Goal: Complete application form: Complete application form

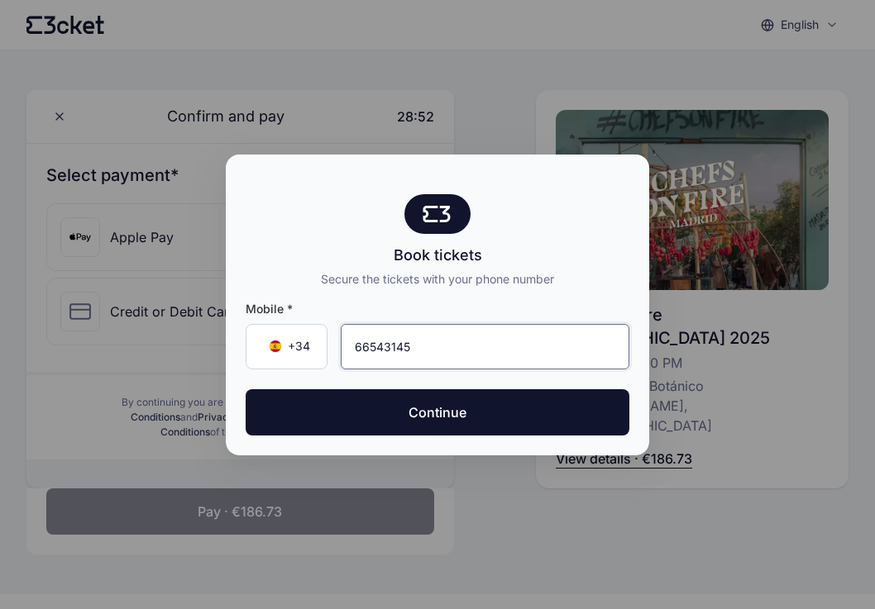
type input "665 43 14 59"
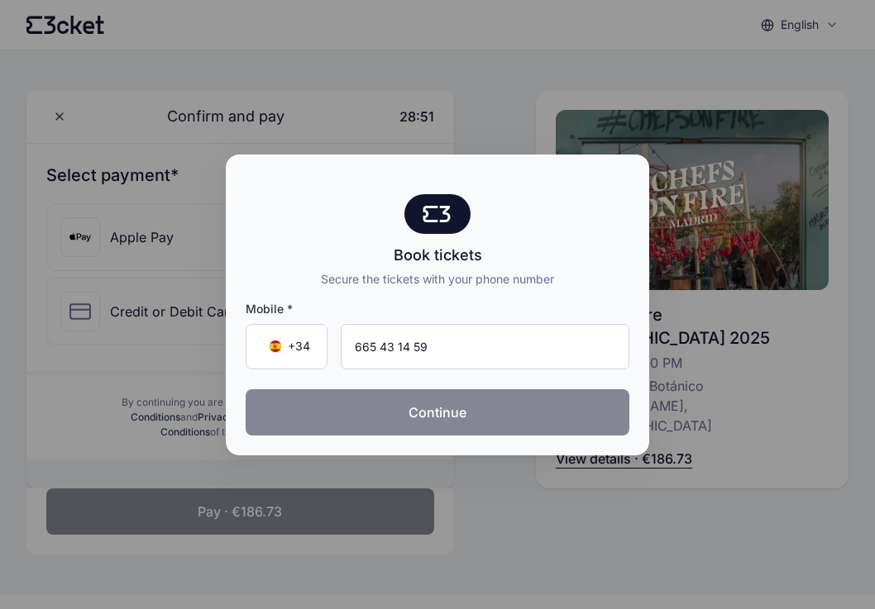
click at [416, 415] on button "Continue" at bounding box center [438, 412] width 384 height 46
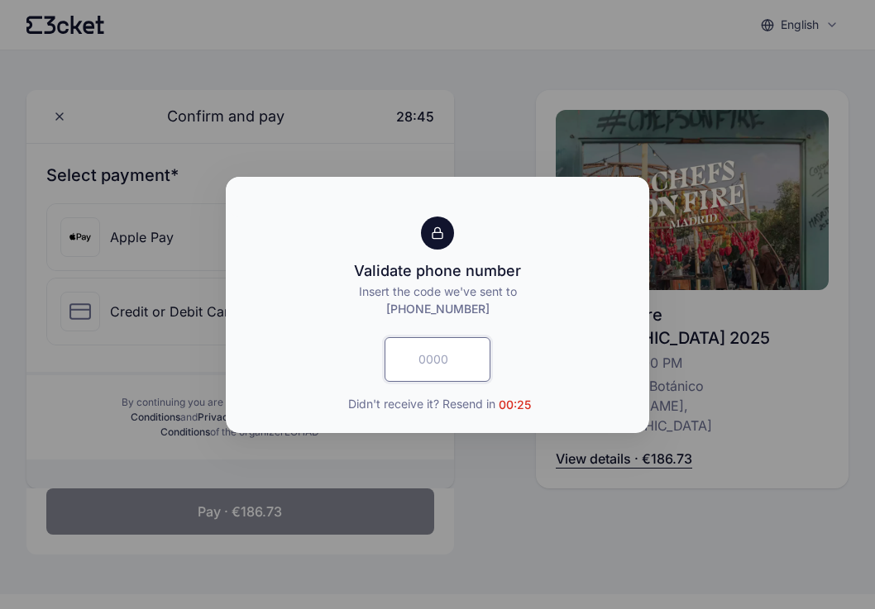
click at [432, 369] on input "text" at bounding box center [437, 359] width 106 height 45
type input "2964"
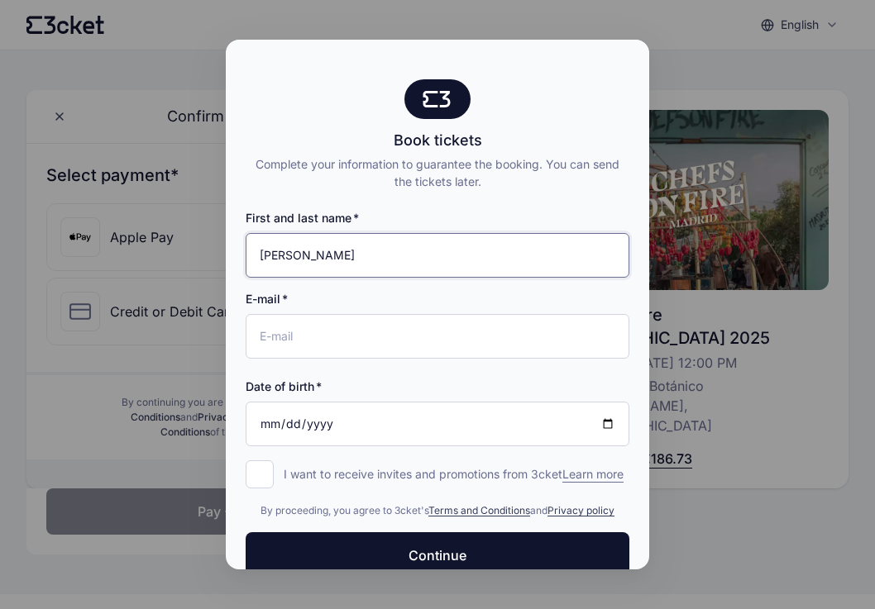
type input "Pedro Uzcategui"
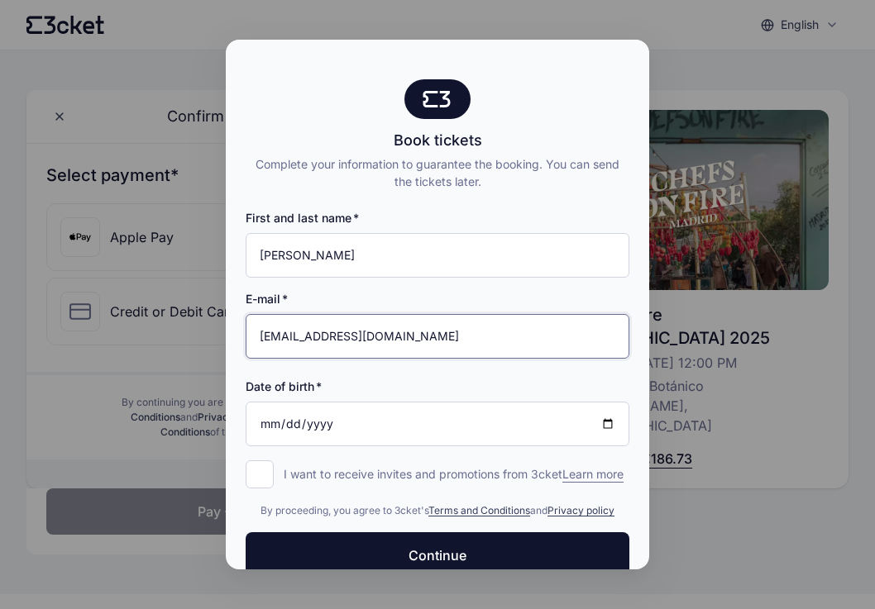
type input "casa921@gmail.com"
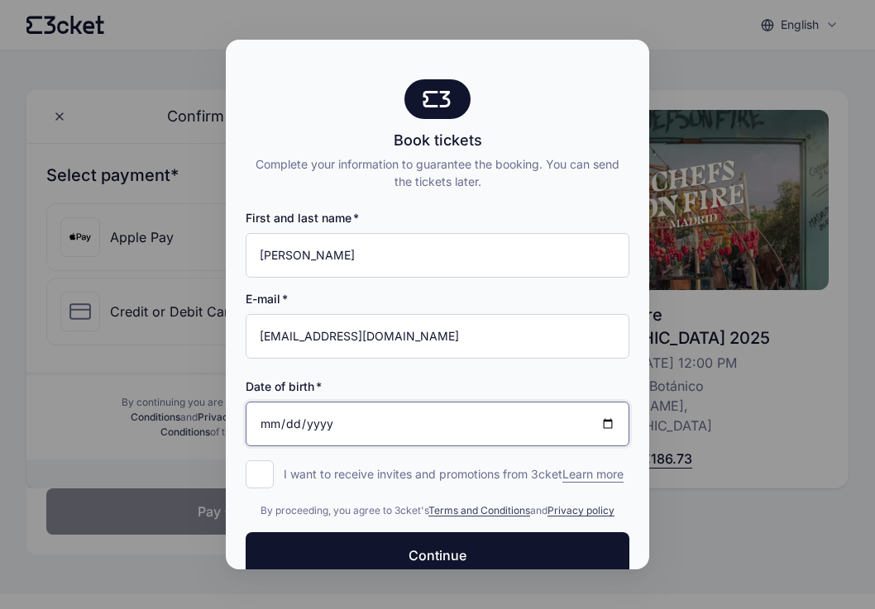
click at [365, 433] on input "Date of birth" at bounding box center [438, 424] width 384 height 45
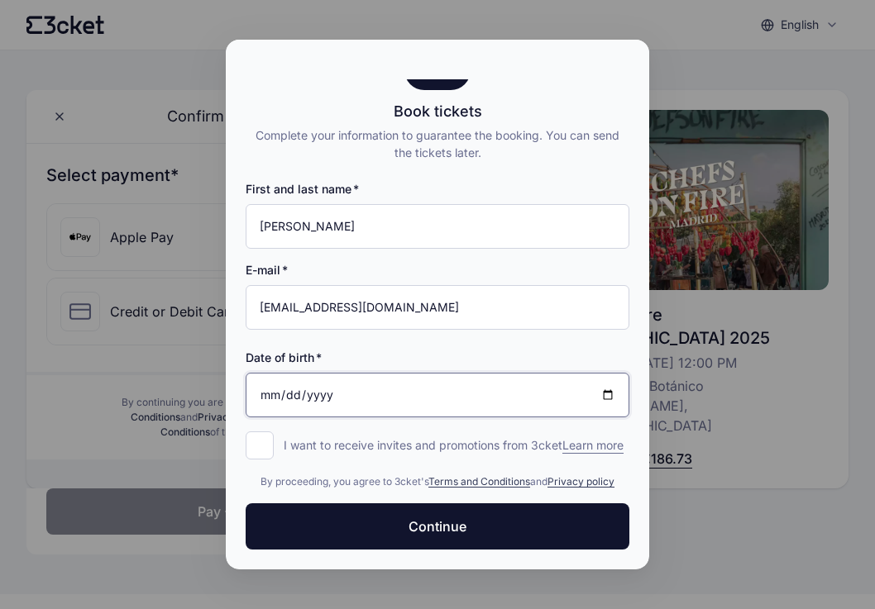
scroll to position [45, 0]
click at [291, 383] on input "Date of birth" at bounding box center [438, 395] width 384 height 45
click at [324, 388] on input "Date of birth" at bounding box center [438, 395] width 384 height 45
click at [326, 384] on input "Date of birth" at bounding box center [438, 395] width 384 height 45
type input "1964-09-23"
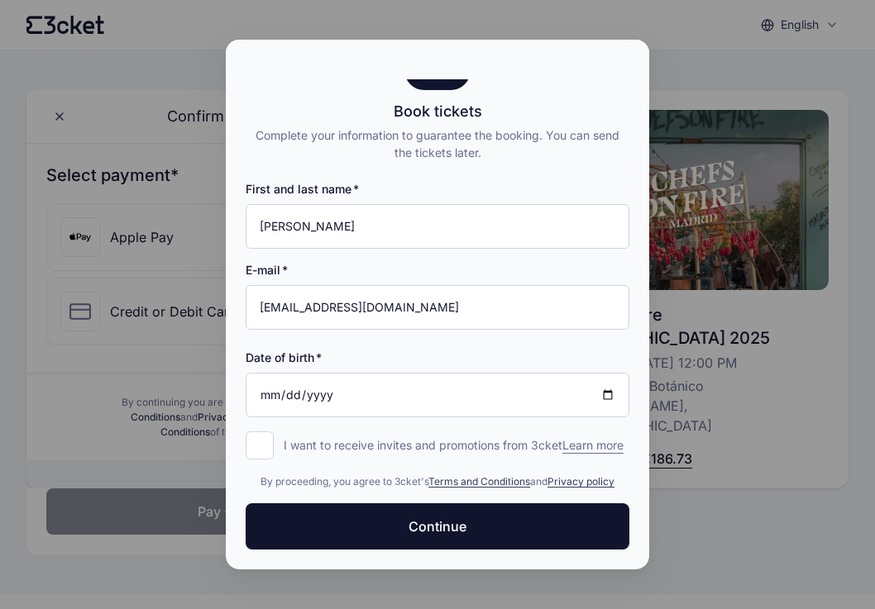
click at [361, 350] on div "Date of birth" at bounding box center [438, 358] width 384 height 17
click at [249, 432] on input "I want to receive invites and promotions from 3cket Learn more form.register.op…" at bounding box center [260, 446] width 28 height 28
checkbox input "true"
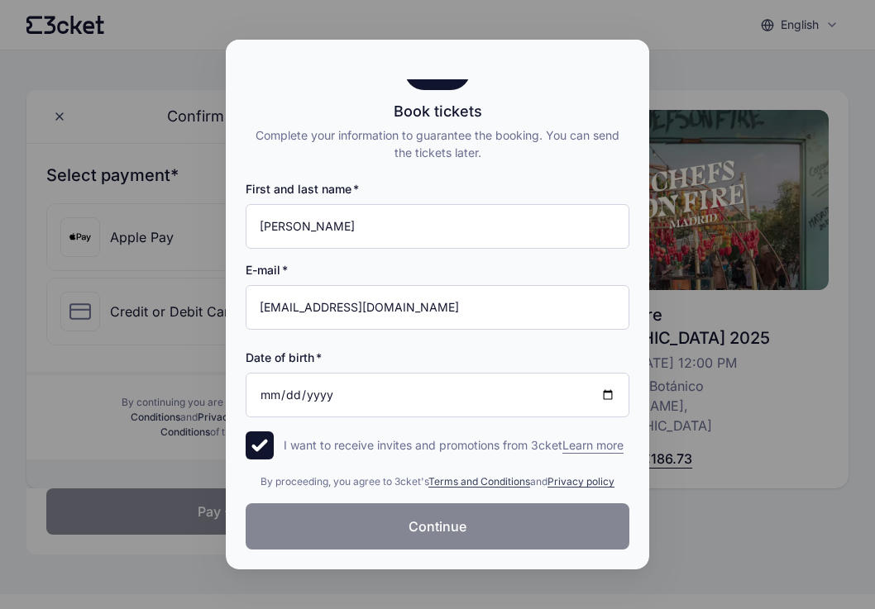
click at [385, 542] on button "Continue" at bounding box center [438, 526] width 384 height 46
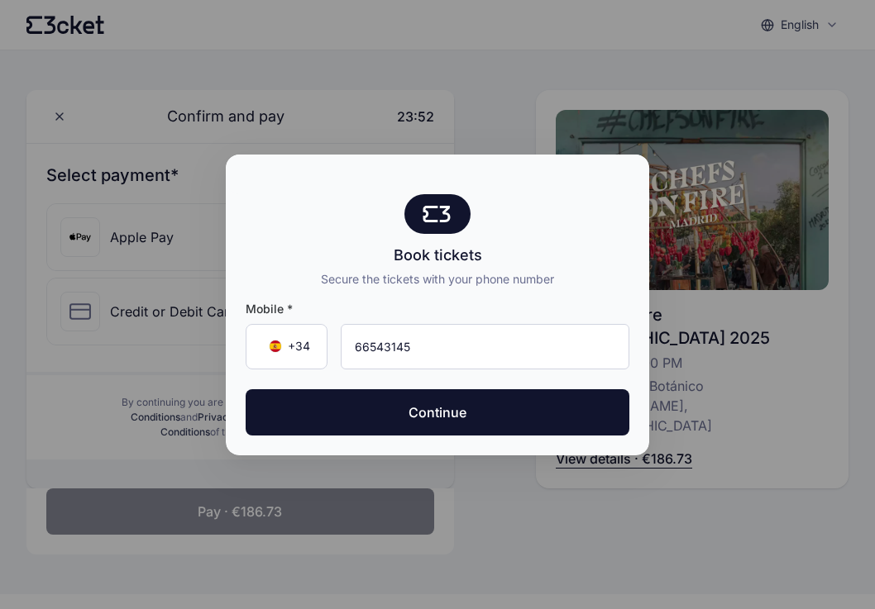
type input "665 43 14 59"
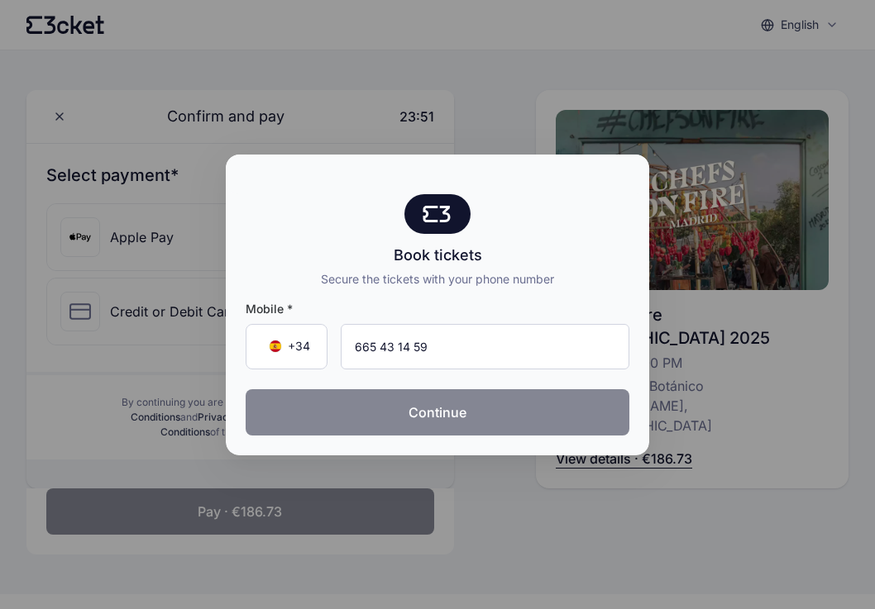
click at [443, 411] on button "Continue" at bounding box center [438, 412] width 384 height 46
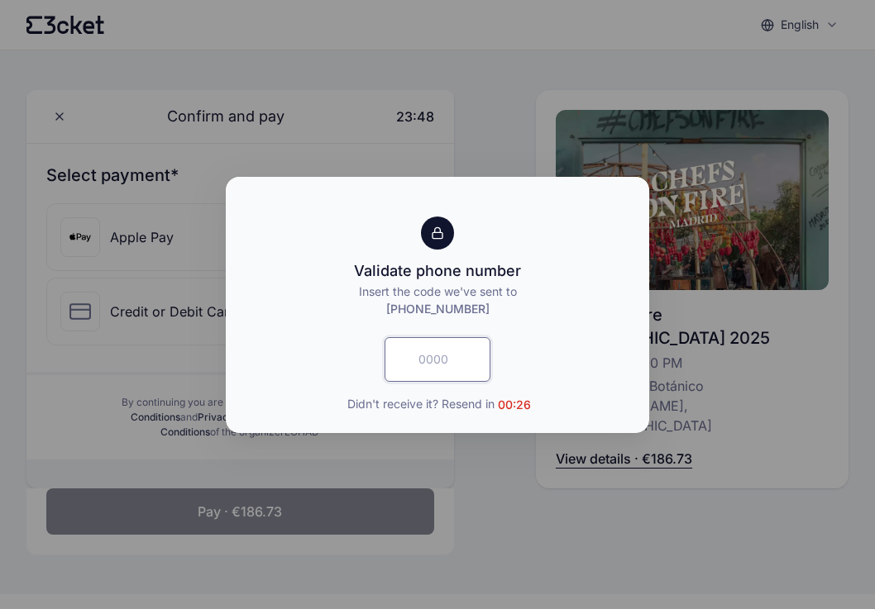
click at [439, 359] on input "text" at bounding box center [437, 359] width 106 height 45
type input "7505"
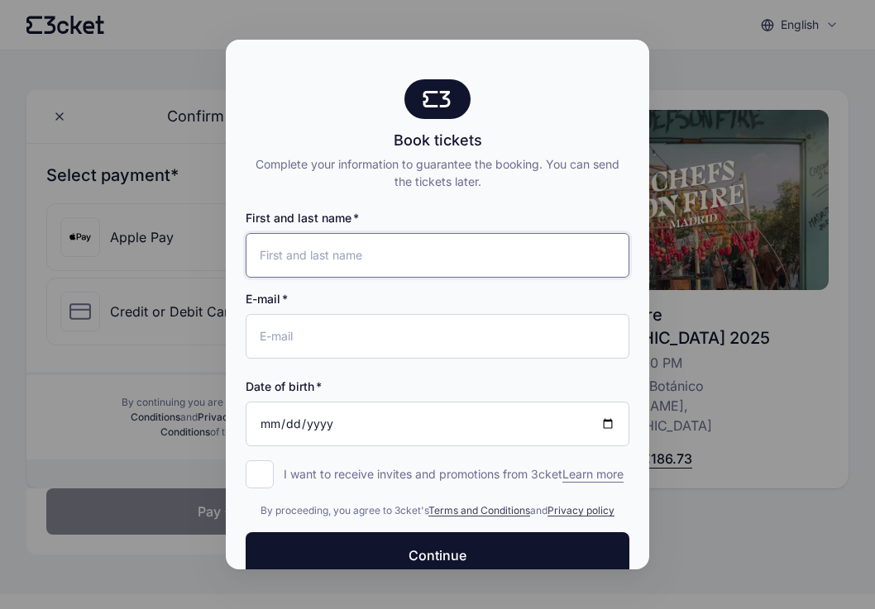
type input "p"
type input "Pedro Uzcategui"
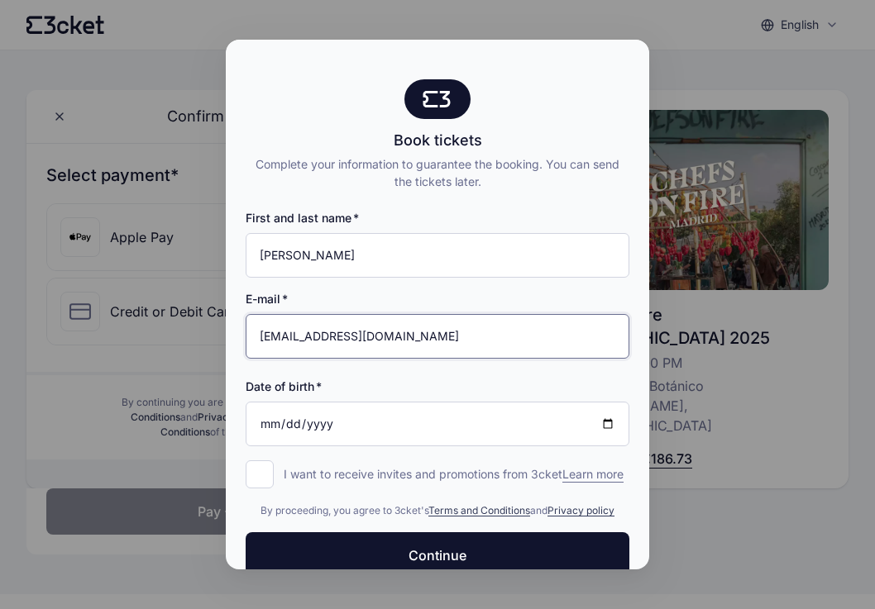
type input "casa921@gmail.com"
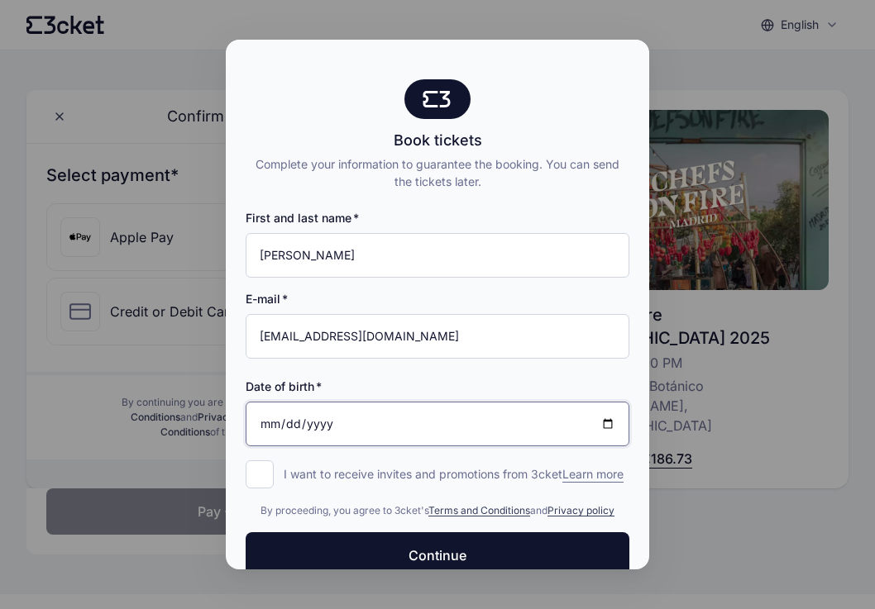
click at [277, 427] on input "Date of birth" at bounding box center [438, 424] width 384 height 45
click at [339, 425] on input "2025-09-23" at bounding box center [438, 424] width 384 height 45
click at [327, 427] on input "2025-09-23" at bounding box center [438, 424] width 384 height 45
type input "1964-09-23"
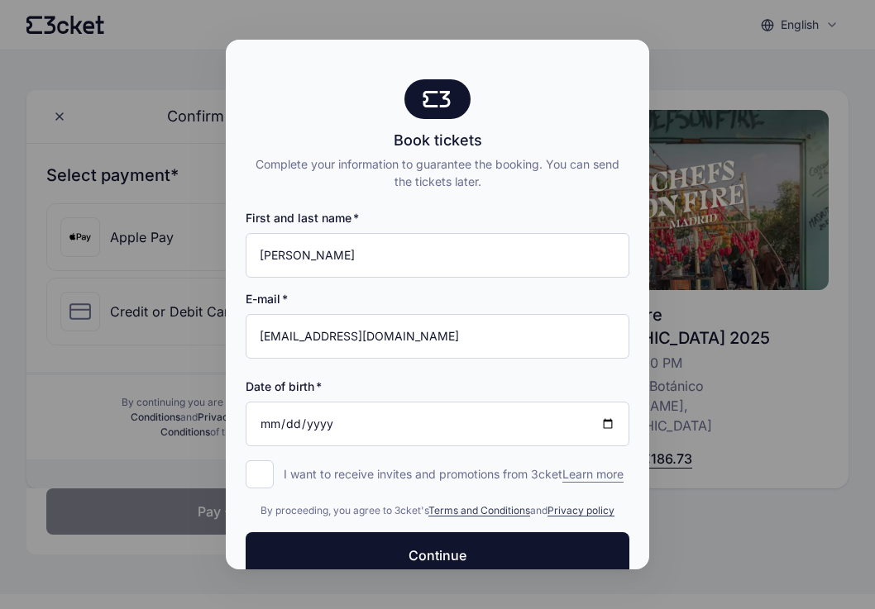
click at [408, 360] on div "First and last name Pedro Uzcategui E-mail casa921@gmail.com Date of birth 1964…" at bounding box center [438, 336] width 384 height 293
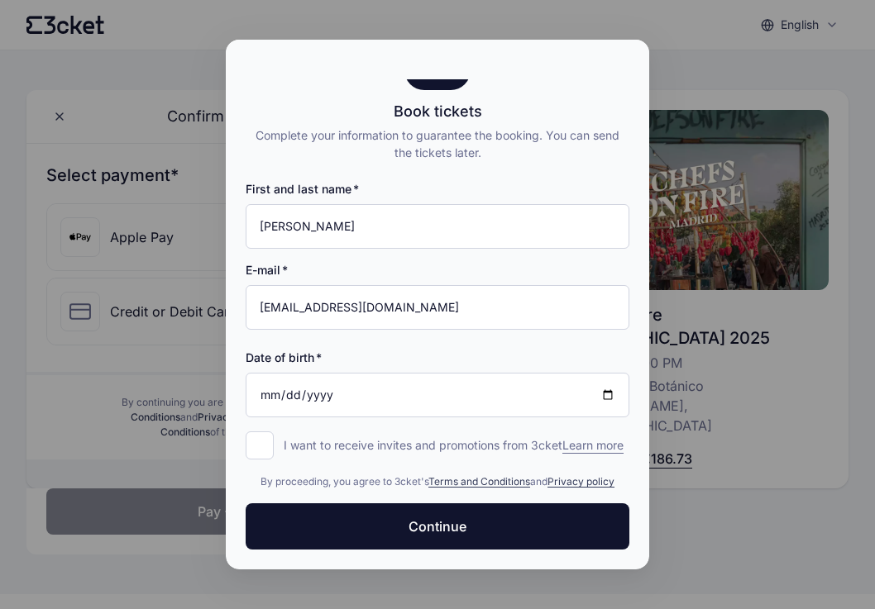
scroll to position [45, 0]
click at [256, 432] on input "I want to receive invites and promotions from 3cket Learn more form.register.op…" at bounding box center [260, 446] width 28 height 28
checkbox input "true"
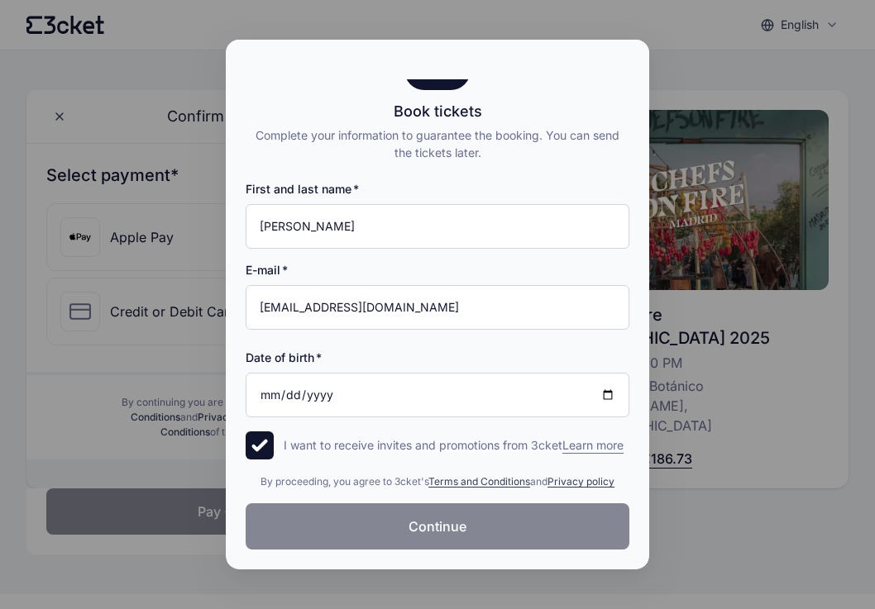
click at [398, 523] on button "Continue" at bounding box center [438, 526] width 384 height 46
click at [461, 336] on div "Date of birth 1964-09-23" at bounding box center [438, 376] width 384 height 81
